Goal: Information Seeking & Learning: Understand process/instructions

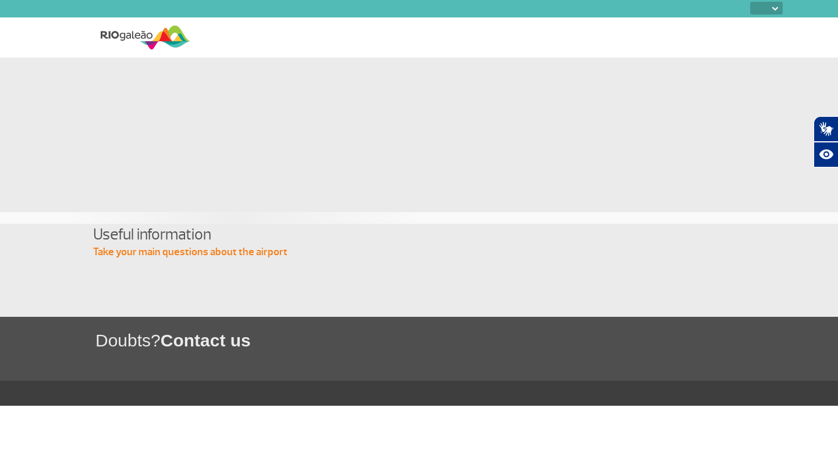
select select
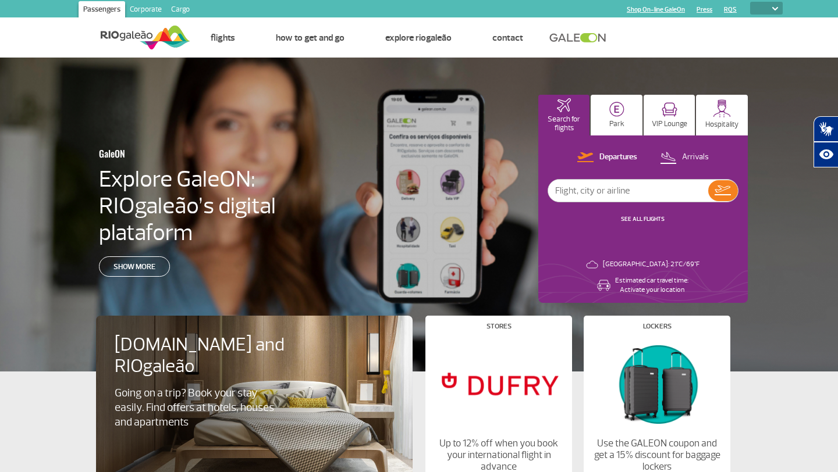
click at [138, 32] on img at bounding box center [146, 37] width 90 height 29
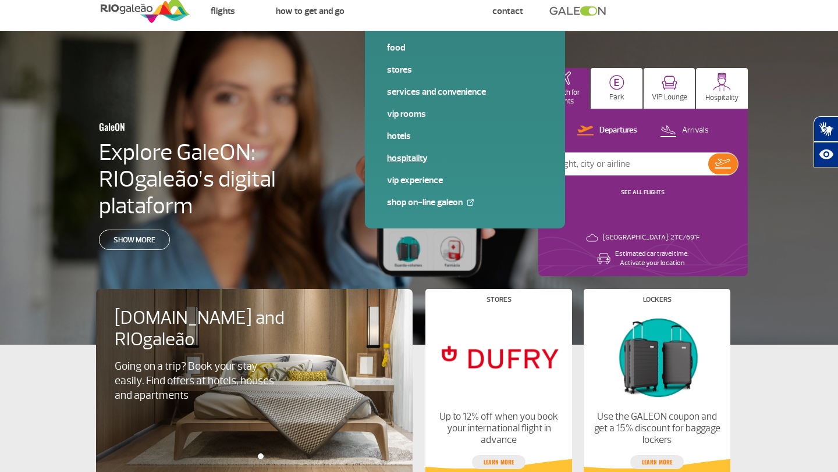
scroll to position [26, 0]
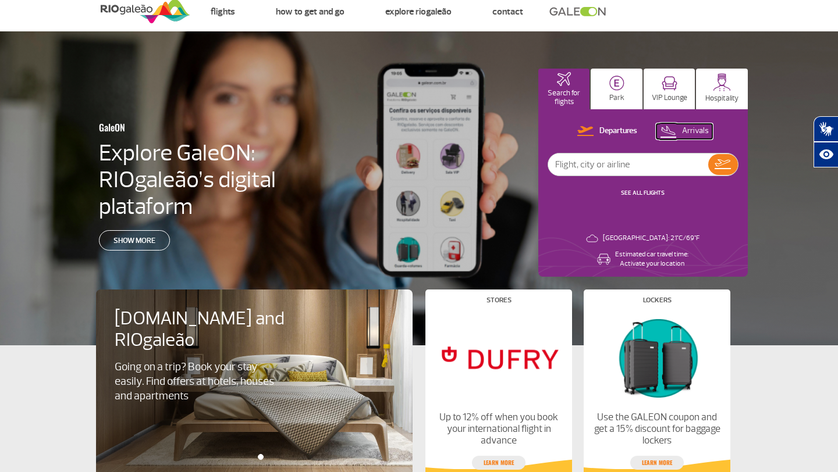
click at [677, 132] on button "Arrivals" at bounding box center [684, 131] width 56 height 15
click at [670, 95] on p "VIP Lounge" at bounding box center [669, 98] width 35 height 9
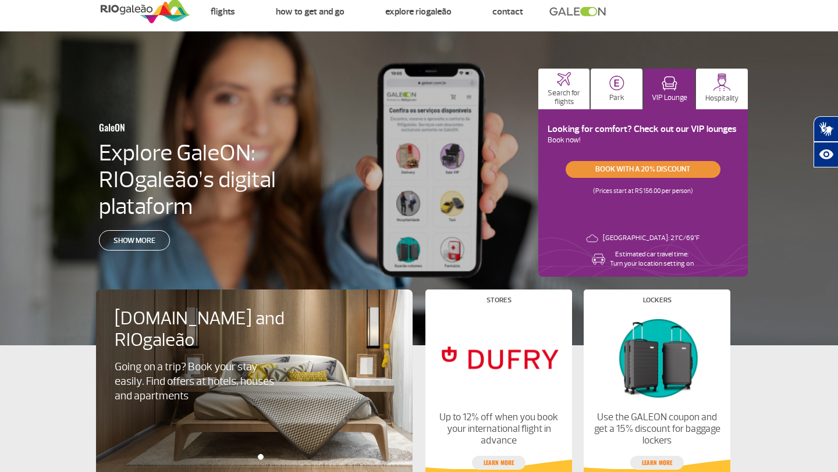
click at [643, 169] on link "Book with a 20% discount" at bounding box center [643, 169] width 155 height 17
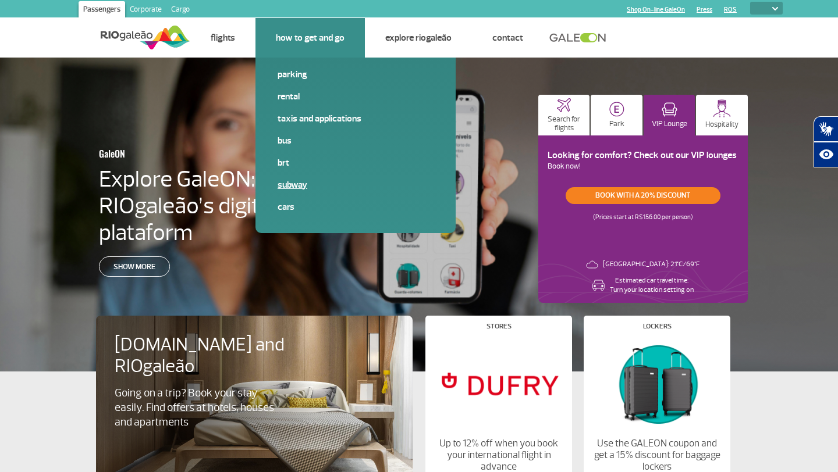
click at [289, 185] on link "Subway" at bounding box center [356, 185] width 156 height 13
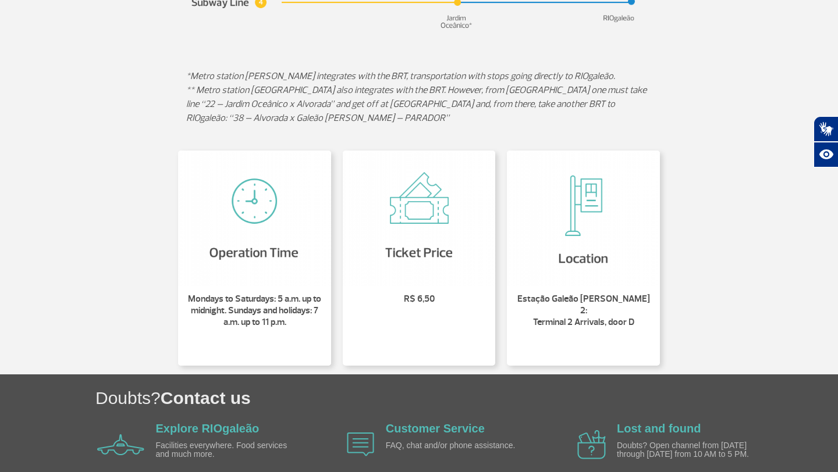
scroll to position [302, 0]
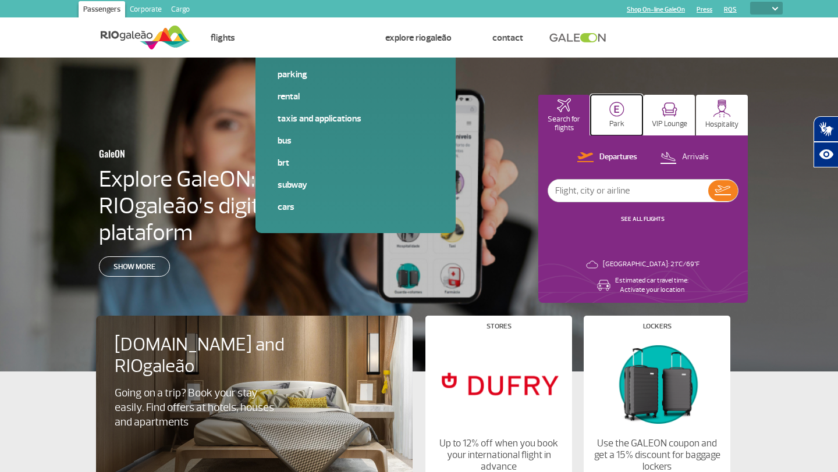
click at [623, 109] on img at bounding box center [616, 109] width 15 height 15
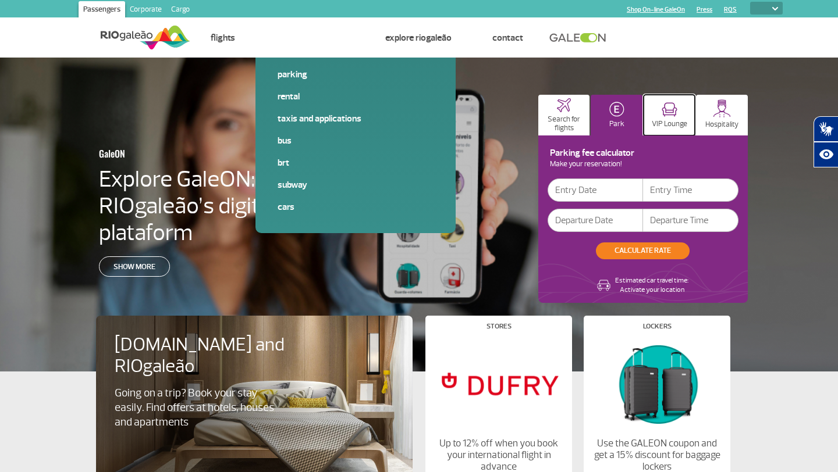
click at [659, 104] on button "VIP Lounge" at bounding box center [670, 115] width 52 height 41
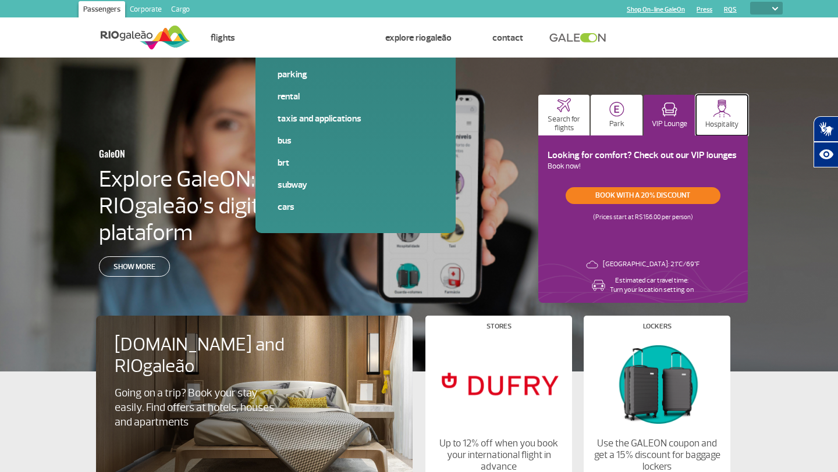
click at [705, 103] on button "Hospitality" at bounding box center [722, 115] width 52 height 41
